Goal: Find specific page/section: Find specific page/section

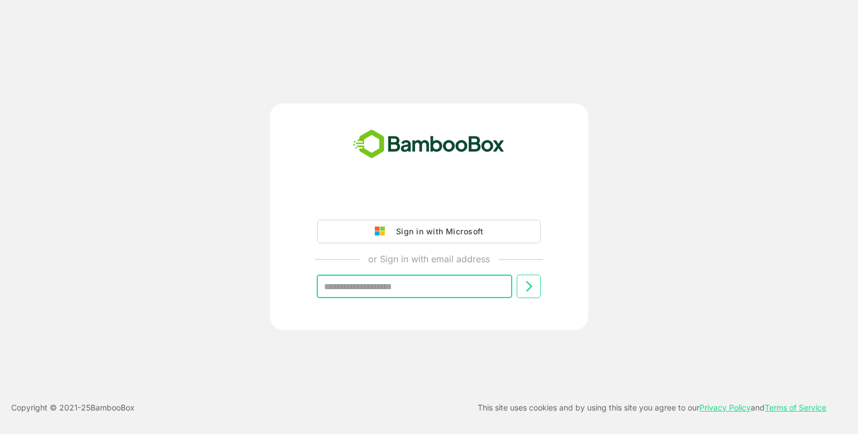
click at [441, 279] on input "text" at bounding box center [415, 285] width 196 height 23
type input "**********"
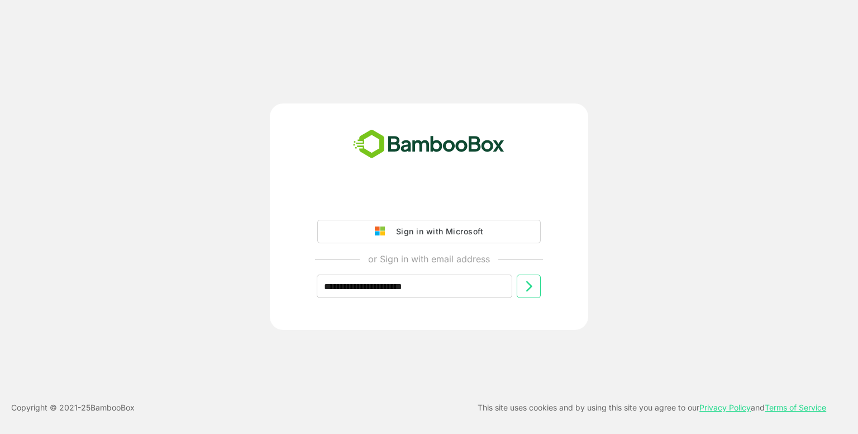
click at [523, 291] on icon at bounding box center [528, 285] width 13 height 13
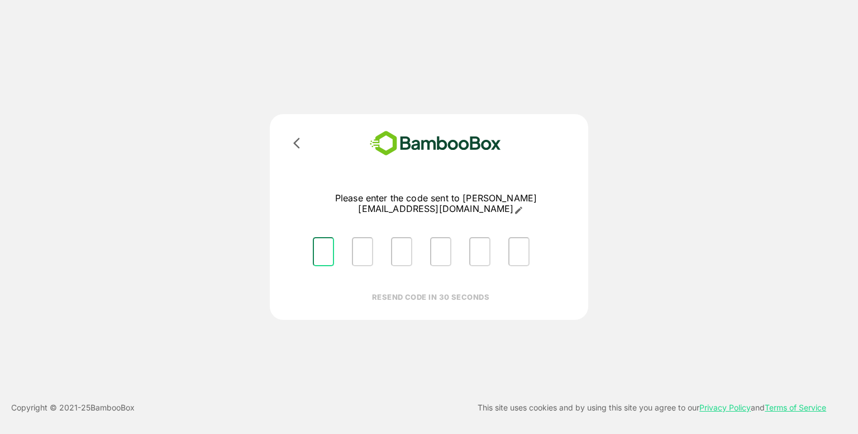
click at [321, 245] on input "Please enter OTP character 1" at bounding box center [323, 251] width 21 height 29
type input "*"
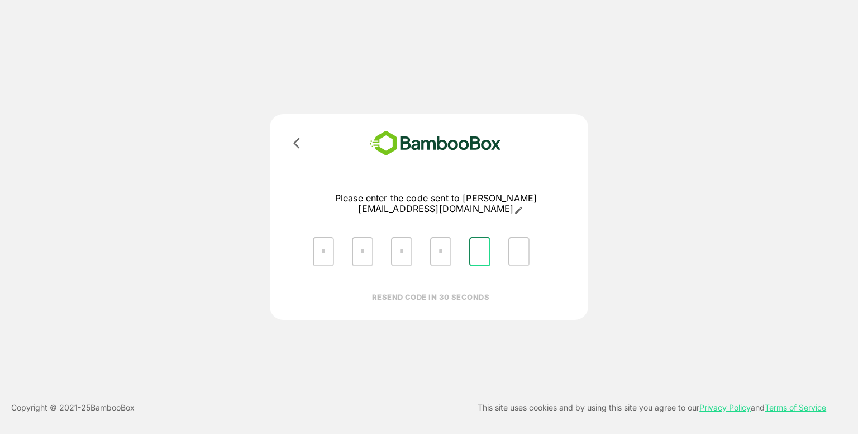
type input "*"
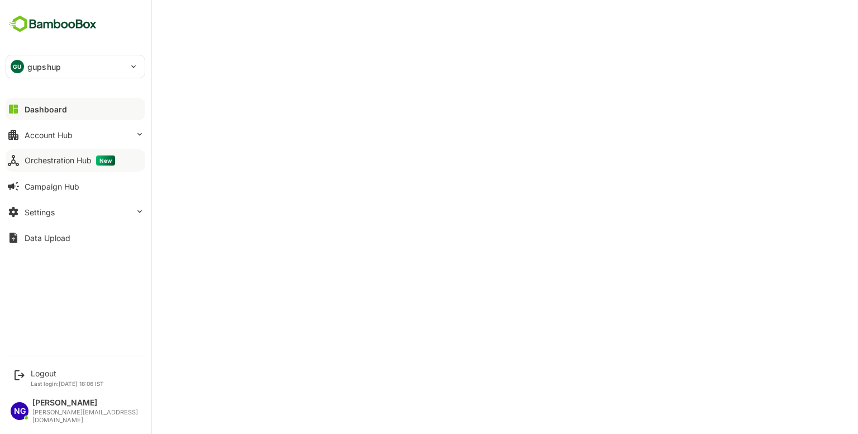
click at [34, 168] on button "Orchestration Hub New" at bounding box center [76, 160] width 140 height 22
click at [64, 136] on div "Account Hub" at bounding box center [49, 134] width 48 height 9
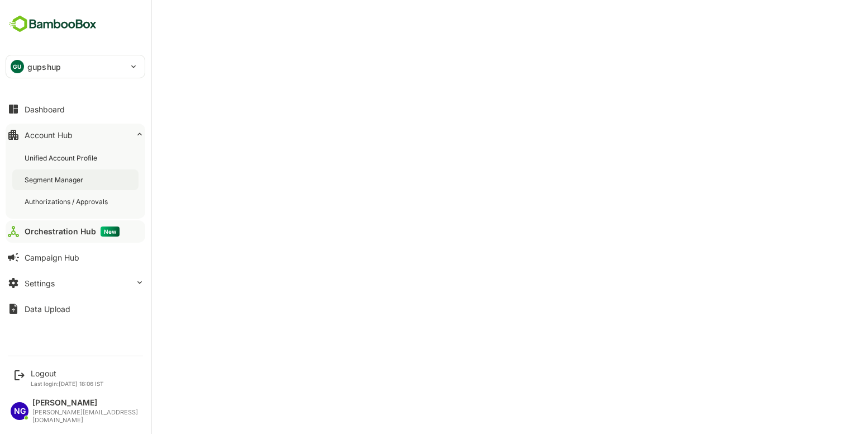
click at [67, 177] on div "Segment Manager" at bounding box center [55, 179] width 61 height 9
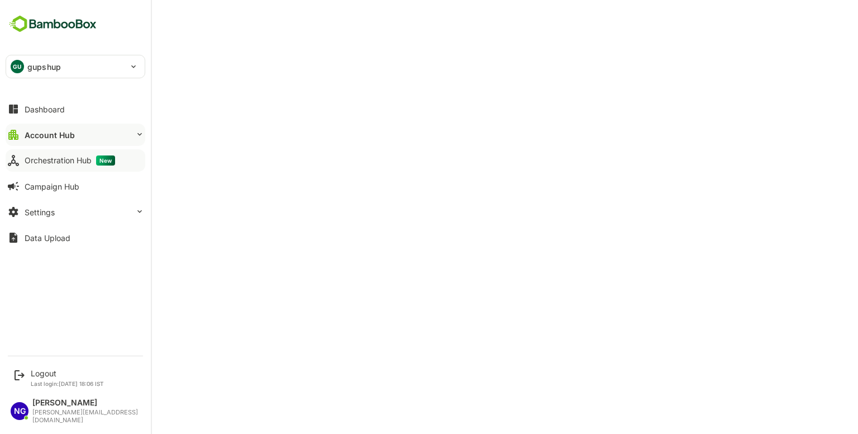
click at [65, 157] on div "Orchestration Hub New" at bounding box center [70, 160] width 91 height 10
